Goal: Task Accomplishment & Management: Use online tool/utility

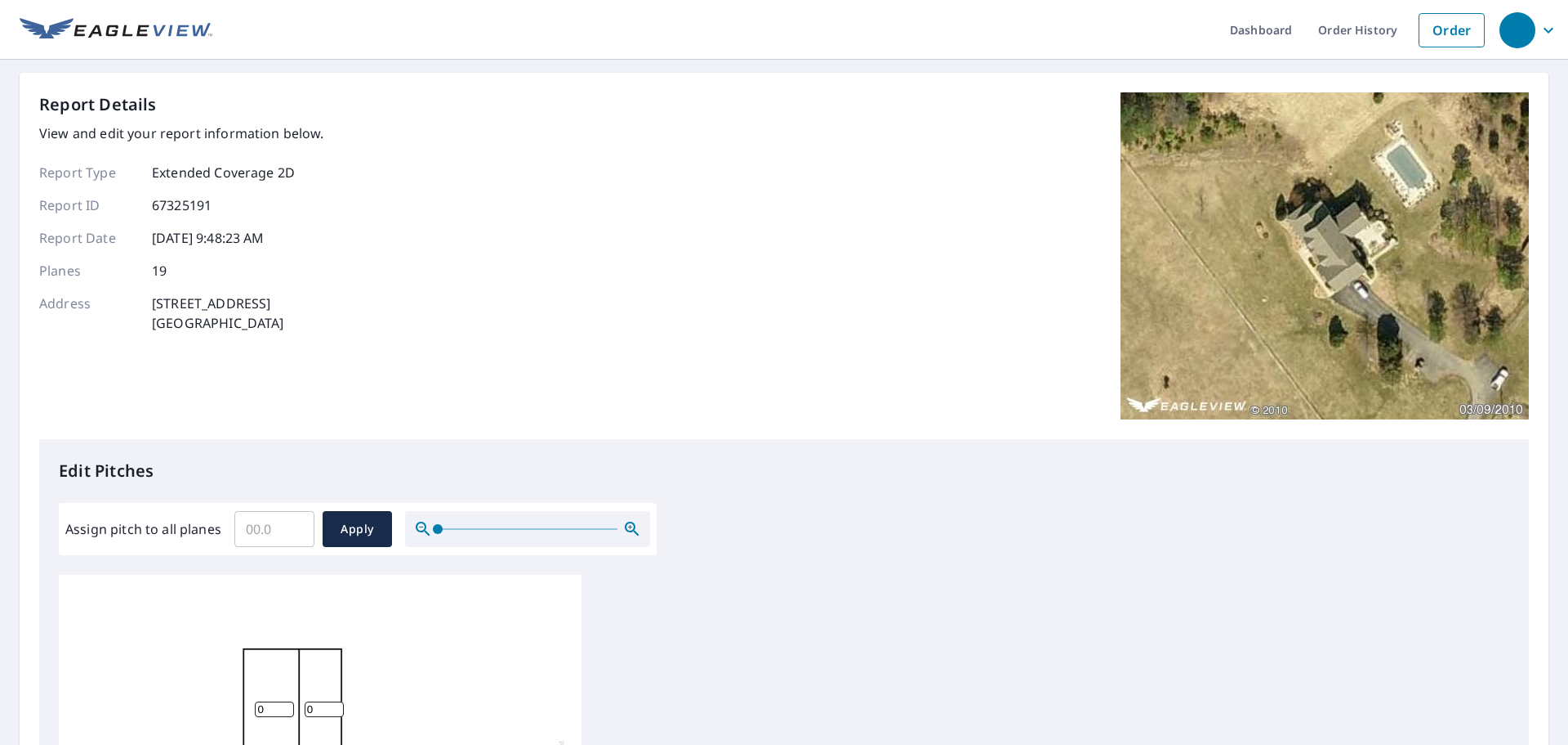
scroll to position [245, 0]
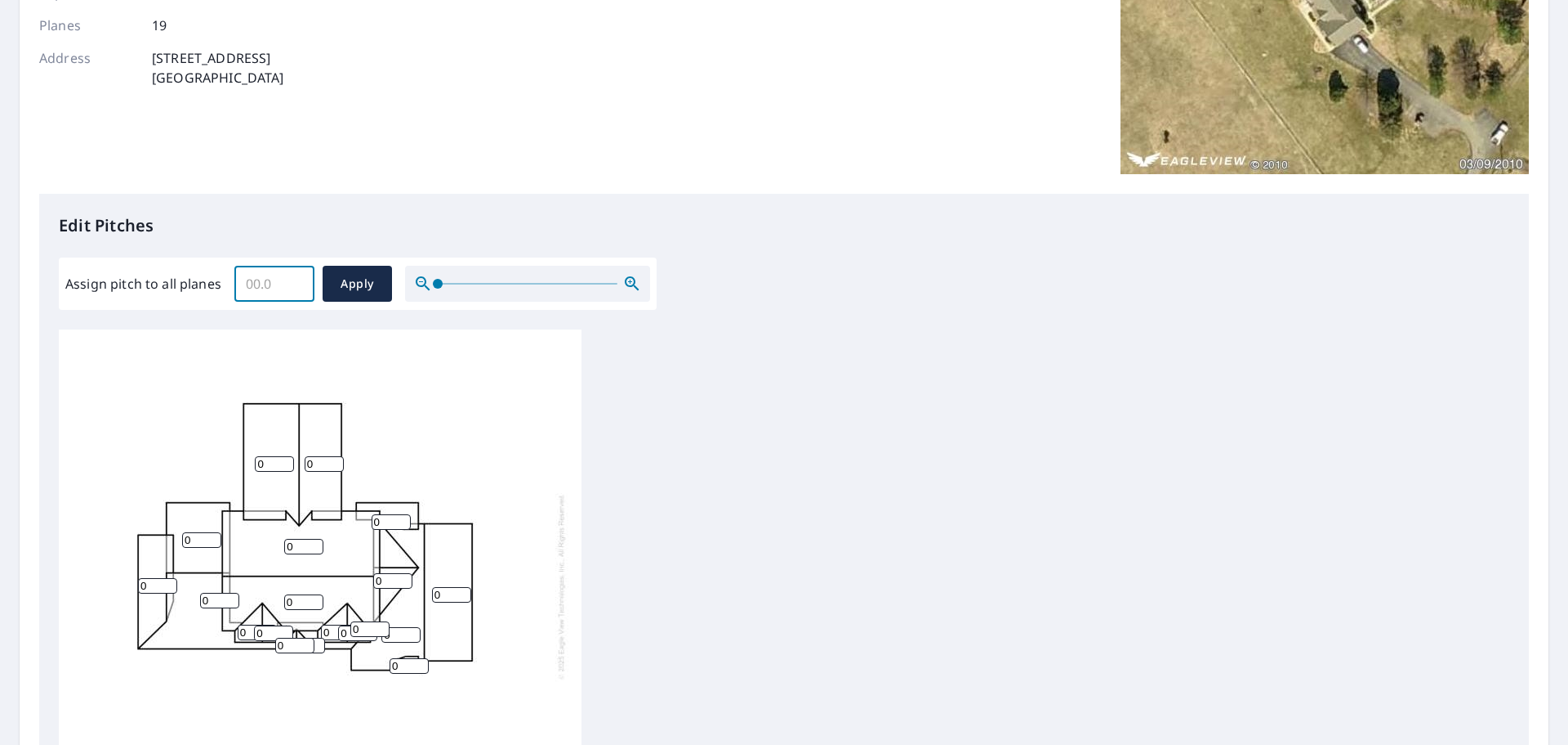
click at [263, 290] on input "Assign pitch to all planes" at bounding box center [274, 283] width 80 height 45
type input "8"
click at [327, 276] on button "Apply" at bounding box center [357, 283] width 69 height 36
type input "8"
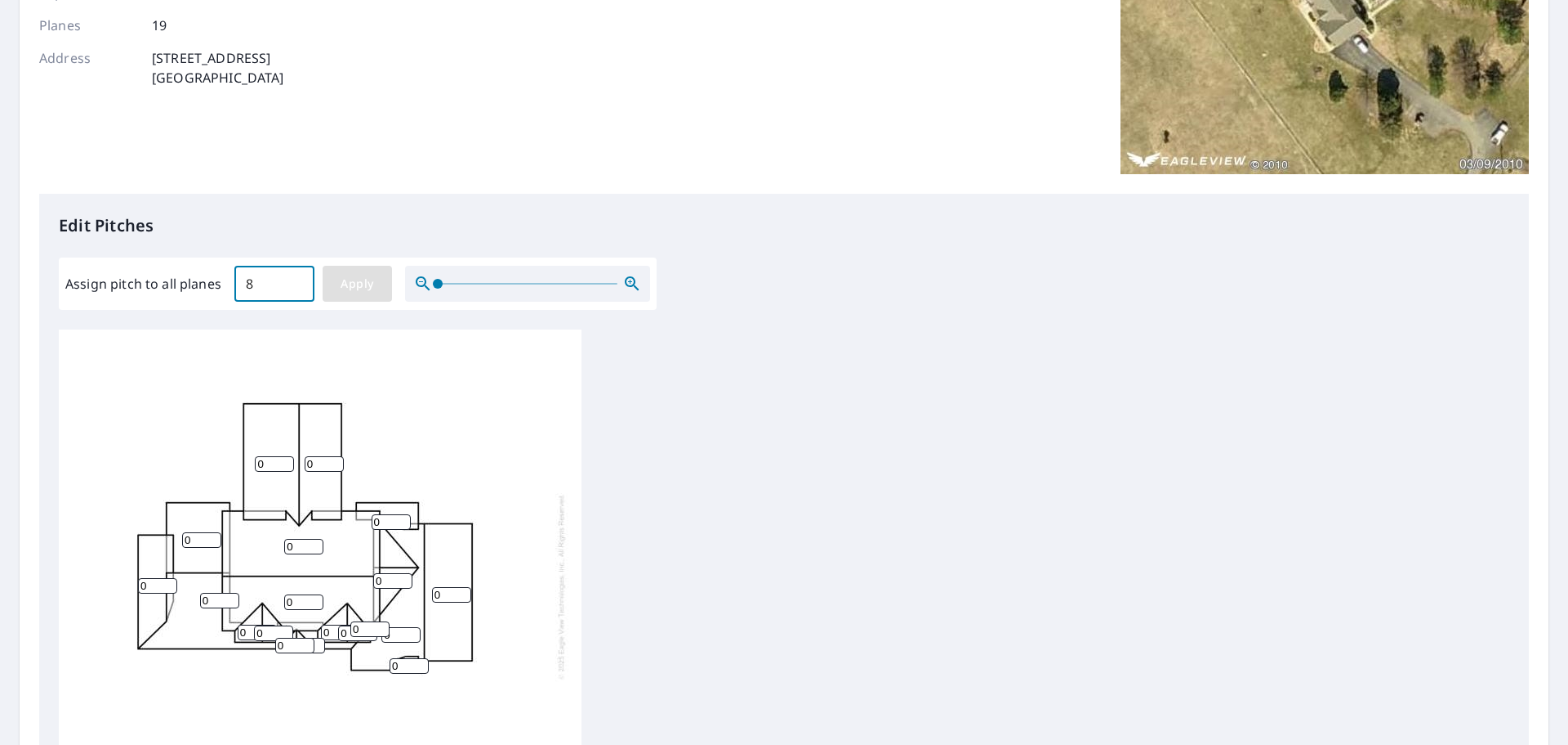
type input "8"
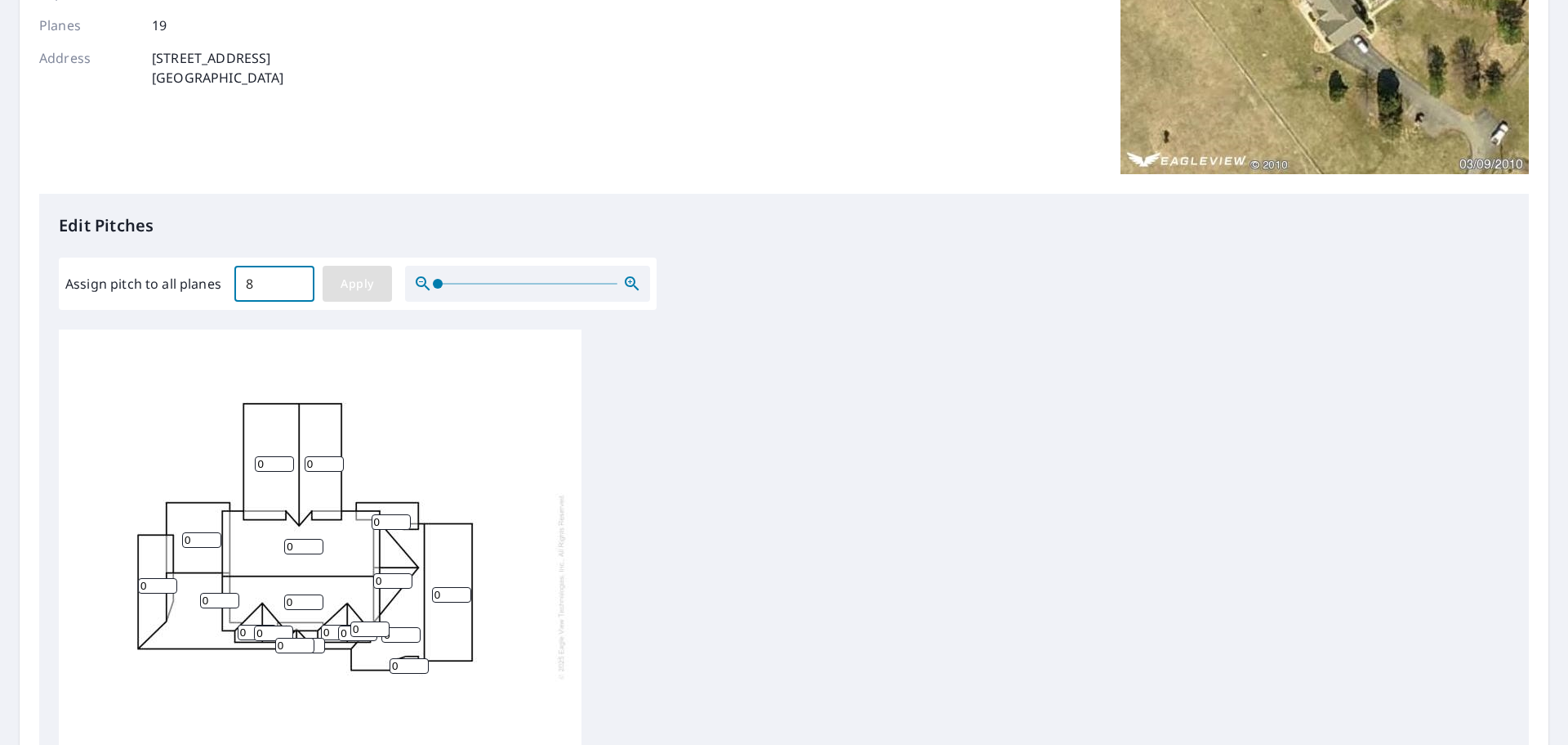
type input "8"
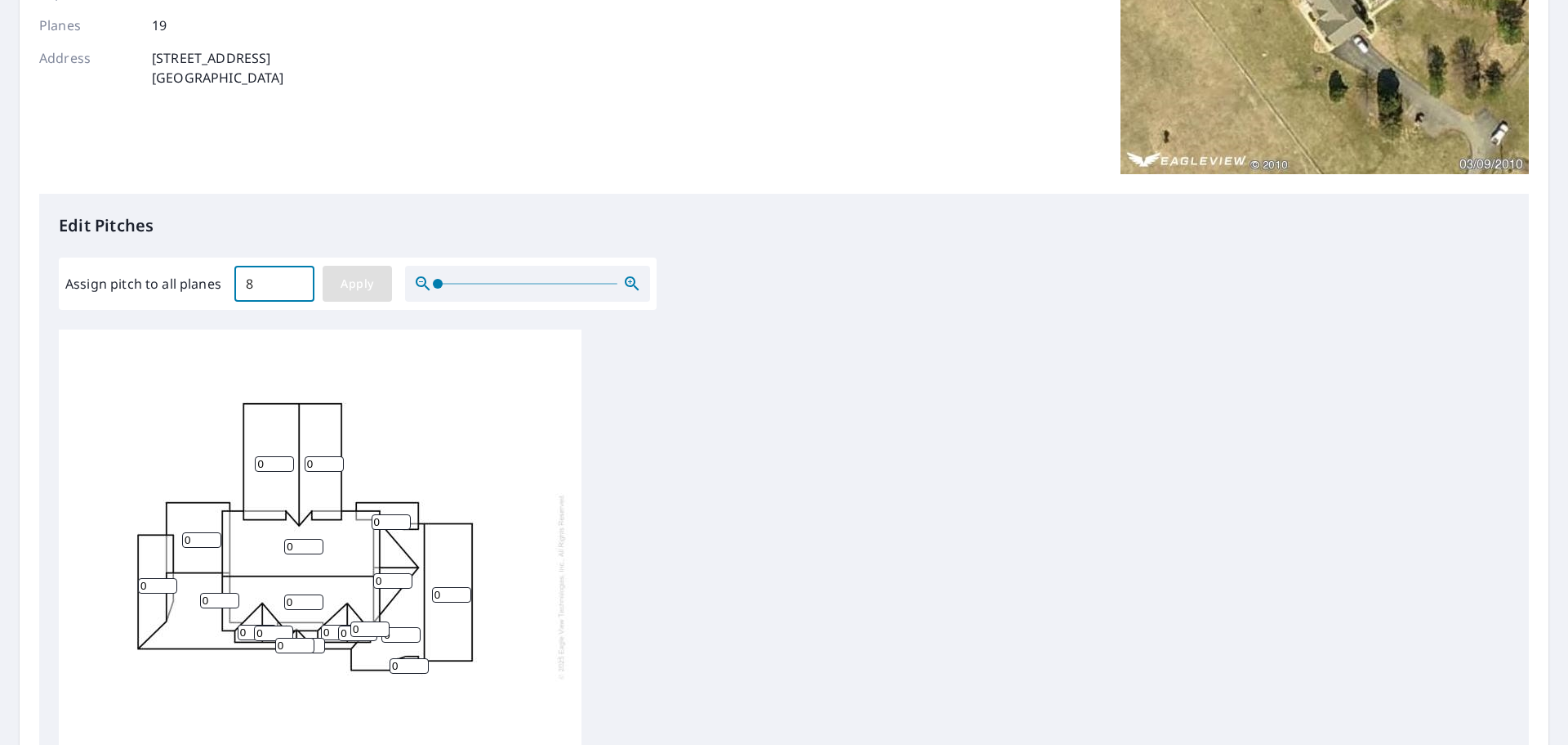
type input "8"
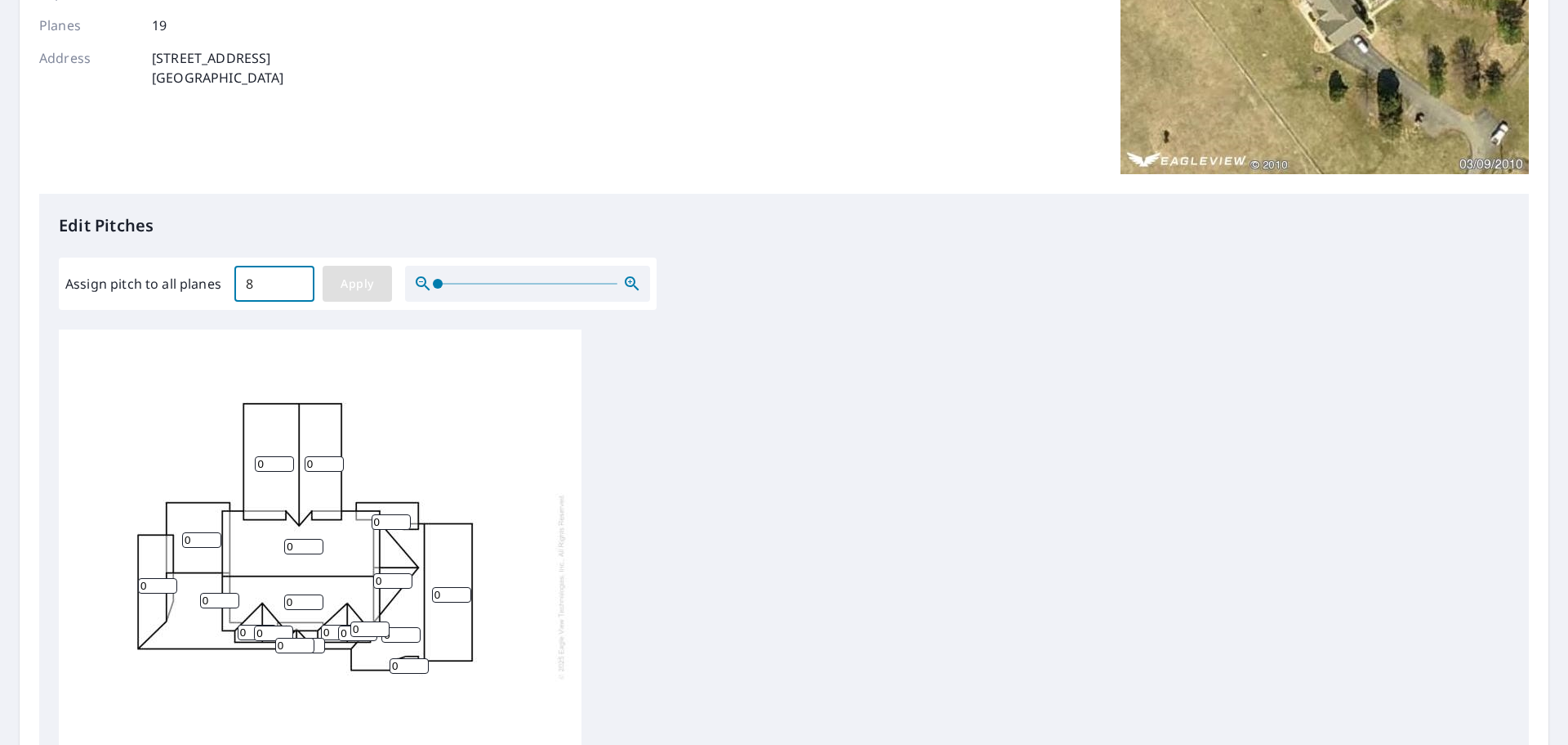
type input "8"
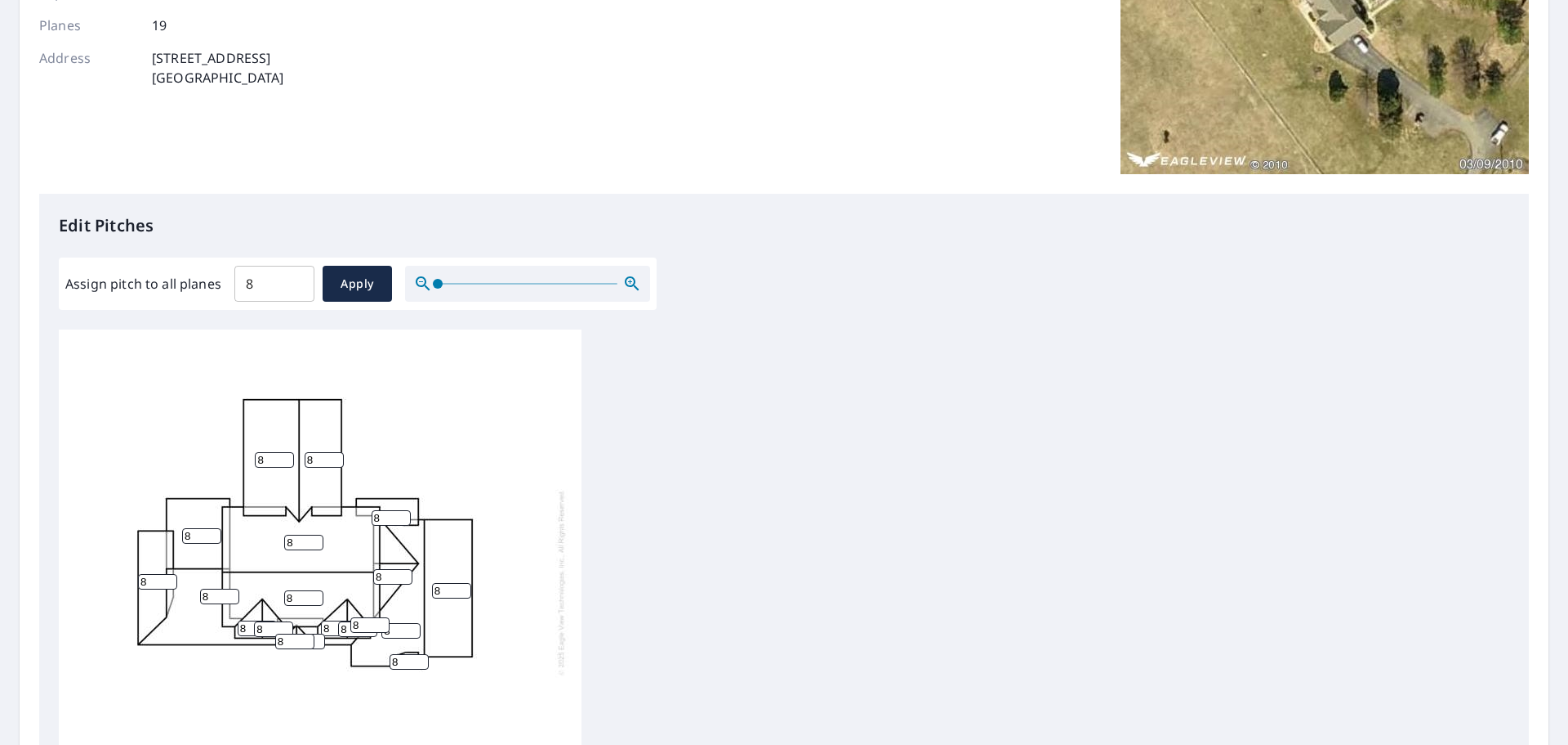
click at [284, 633] on input "8" at bounding box center [294, 641] width 39 height 15
type input "5"
click at [313, 633] on input "5" at bounding box center [294, 641] width 39 height 15
type input "5"
type input "7"
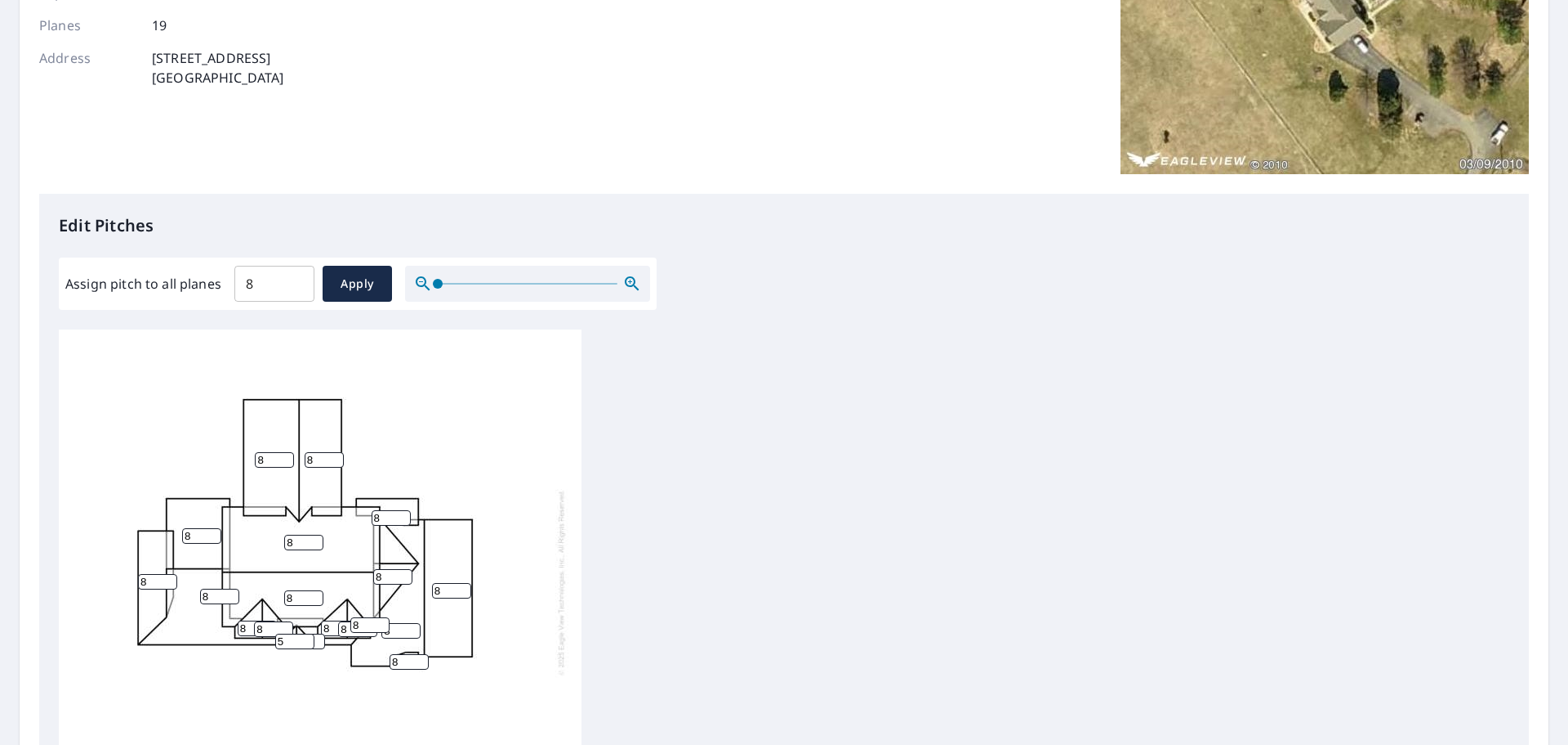
click at [321, 633] on input "7" at bounding box center [305, 641] width 39 height 15
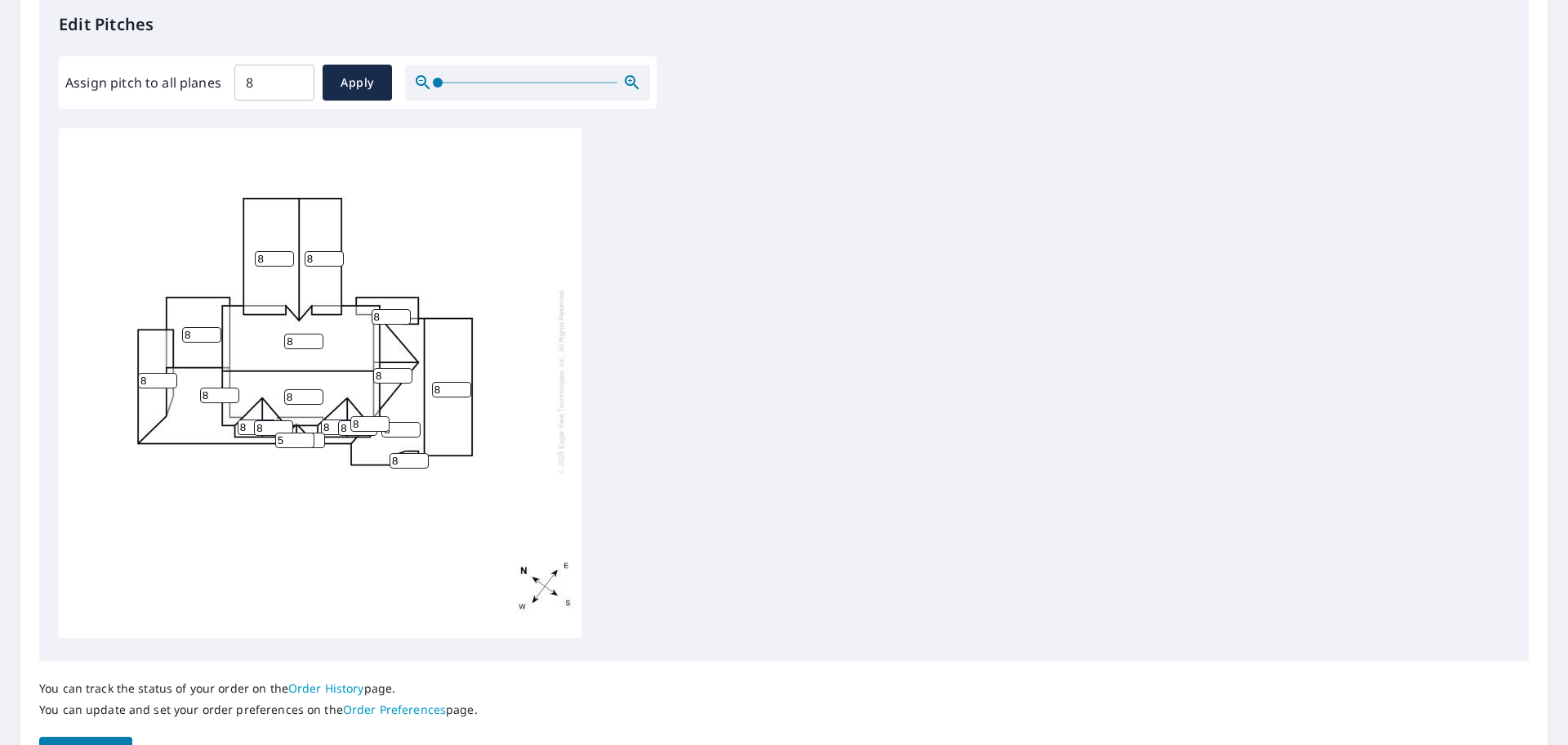
scroll to position [491, 0]
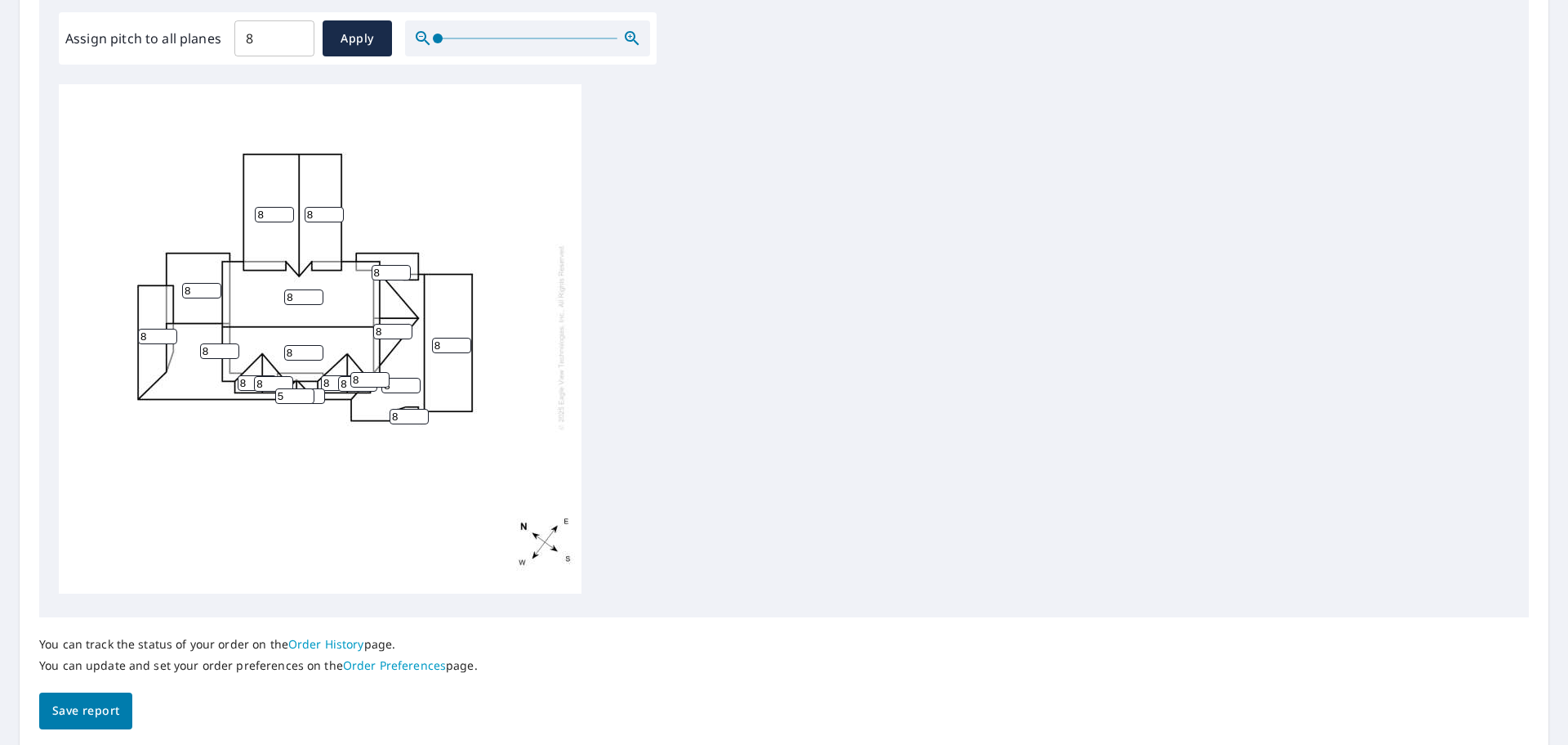
type input "5"
click at [101, 702] on span "Save report" at bounding box center [86, 710] width 67 height 20
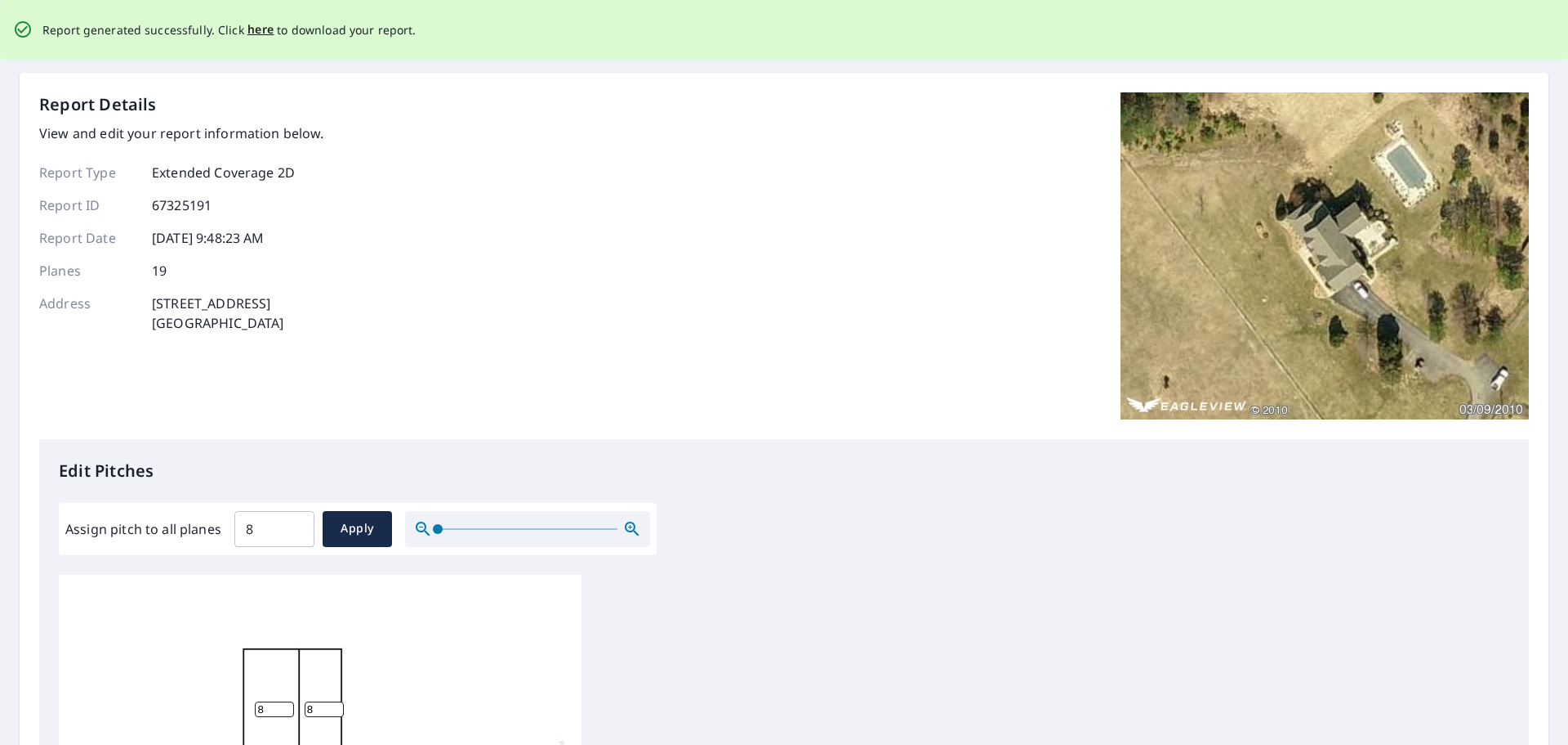
scroll to position [0, 0]
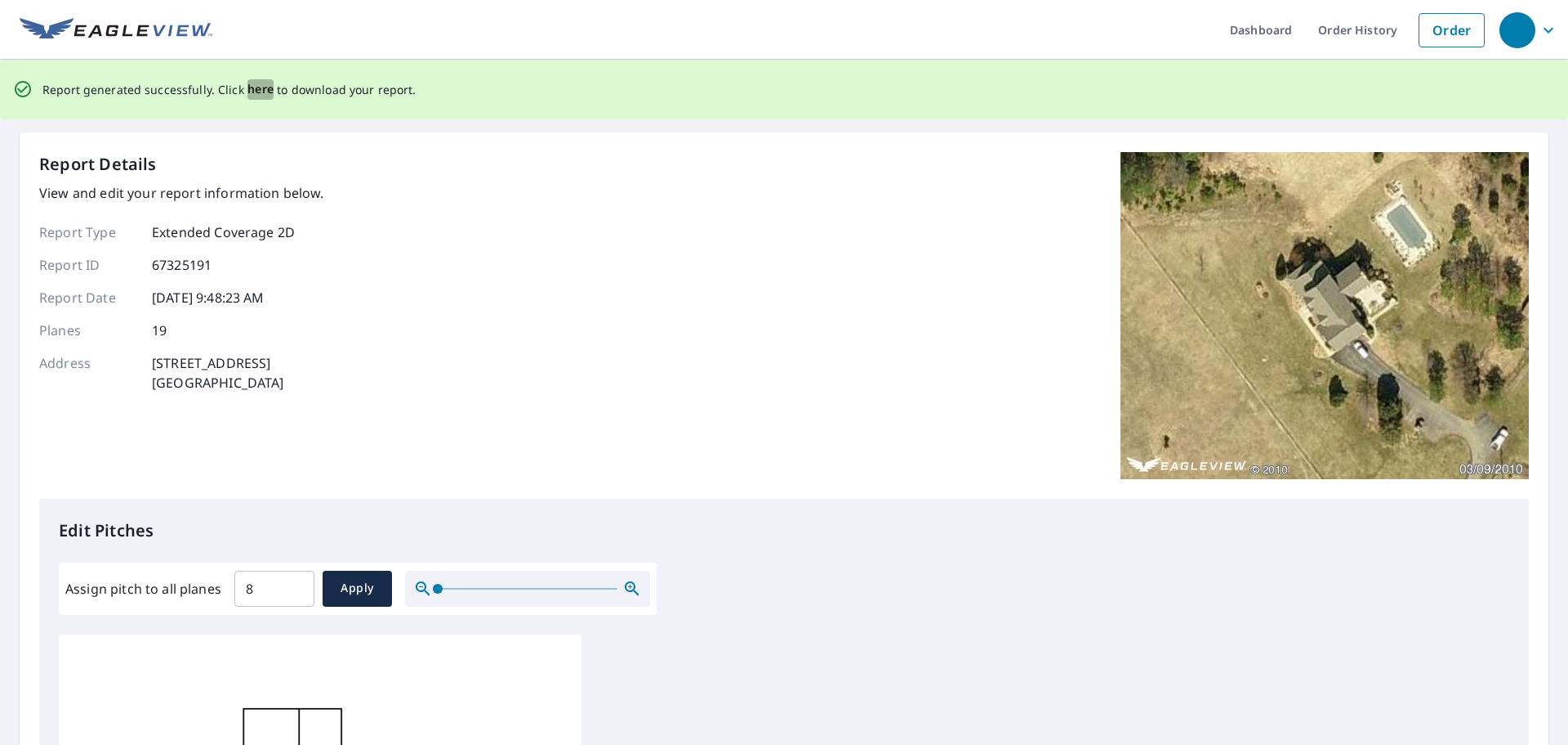
click at [253, 84] on span "here" at bounding box center [261, 89] width 27 height 20
